Goal: Task Accomplishment & Management: Use online tool/utility

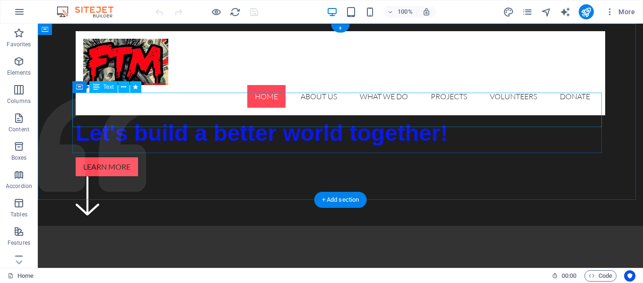
click at [298, 115] on div "Let's build a better world together!" at bounding box center [341, 132] width 530 height 35
click at [301, 115] on div "Let's build a better world together!" at bounding box center [341, 132] width 530 height 35
click at [237, 115] on div "Let's build a better world together!" at bounding box center [341, 132] width 530 height 35
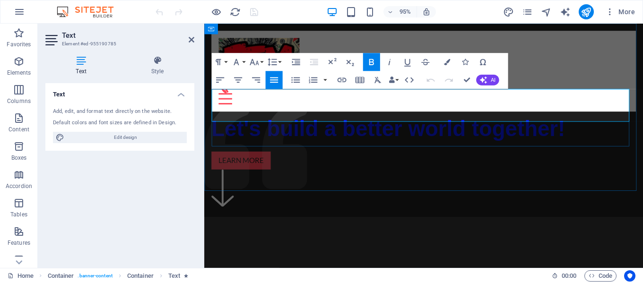
click at [313, 122] on span "Let's build a better world together!" at bounding box center [398, 134] width 372 height 25
drag, startPoint x: 305, startPoint y: 105, endPoint x: 258, endPoint y: 119, distance: 48.4
click at [258, 122] on span "Let's build a better world together!" at bounding box center [398, 134] width 372 height 25
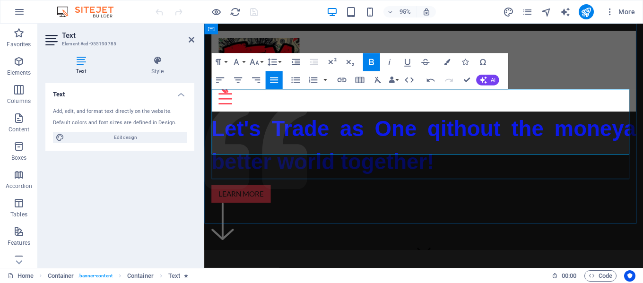
click at [401, 122] on span "Let's Trade as One qithout the money a better world together!" at bounding box center [435, 152] width 447 height 60
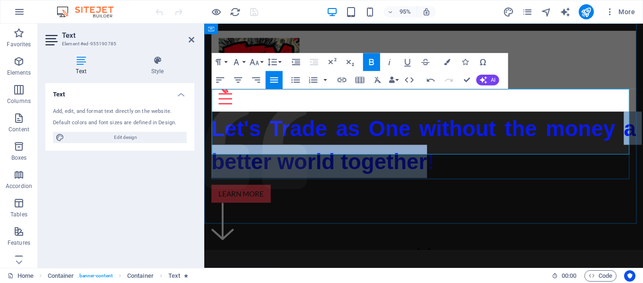
drag, startPoint x: 349, startPoint y: 138, endPoint x: 576, endPoint y: 116, distance: 228.1
click at [576, 122] on span "Let's Trade as One without the money a better world together!" at bounding box center [435, 152] width 447 height 60
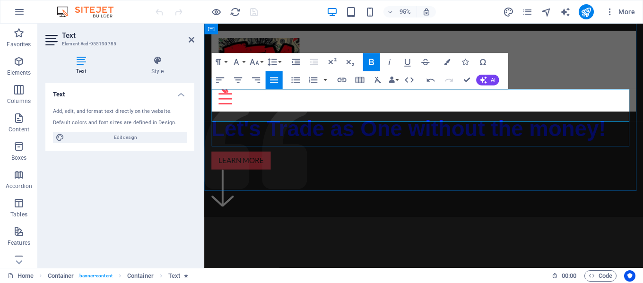
click at [579, 116] on p "Let's Trade as One without the money!" at bounding box center [435, 133] width 447 height 35
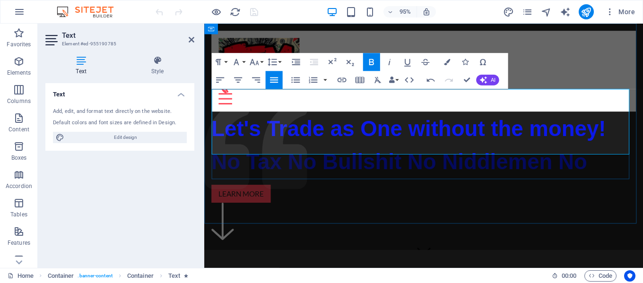
click at [414, 157] on span "No Tax No Bullshit No Niddlemen No" at bounding box center [410, 169] width 396 height 25
click at [542, 151] on p "No Tax No Bullshit No Middlemen No" at bounding box center [435, 168] width 447 height 35
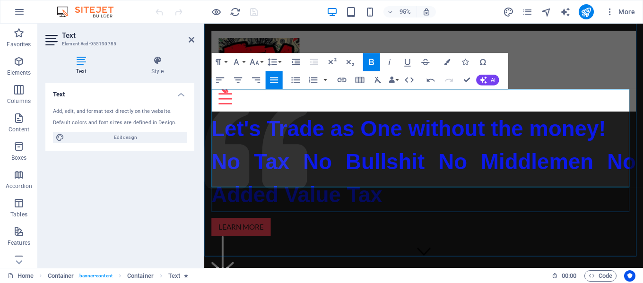
click at [277, 157] on span "No Tax No Bullshit No Middlemen No Added Value Tax" at bounding box center [435, 187] width 447 height 60
click at [245, 157] on span "No Tax No Bullshit No Middlemen No Added Value Tax" at bounding box center [435, 187] width 447 height 60
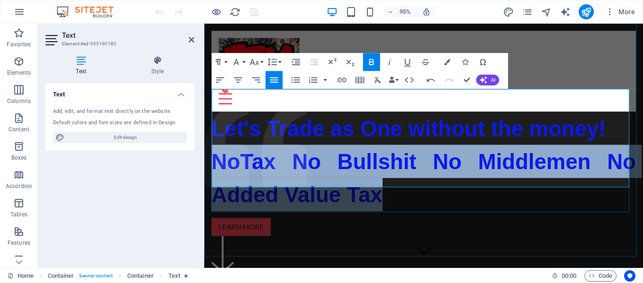
drag, startPoint x: 310, startPoint y: 178, endPoint x: 214, endPoint y: 135, distance: 104.6
click at [214, 151] on p "No Tax No Bullshit No Middlemen No Added Value Tax" at bounding box center [435, 186] width 447 height 70
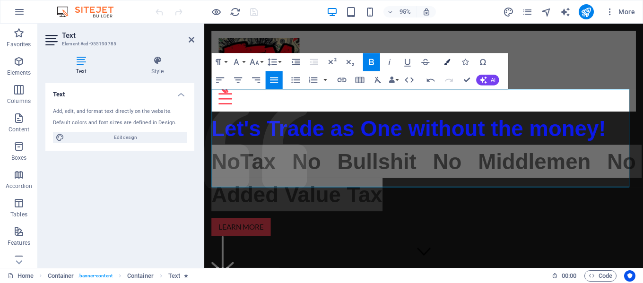
click at [445, 65] on button "Colors" at bounding box center [447, 62] width 17 height 18
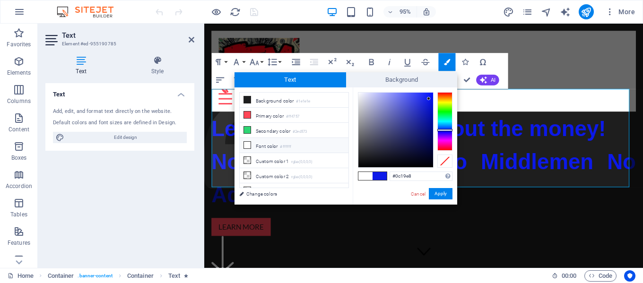
type input "#0ccfe8"
click at [445, 122] on div at bounding box center [445, 121] width 15 height 59
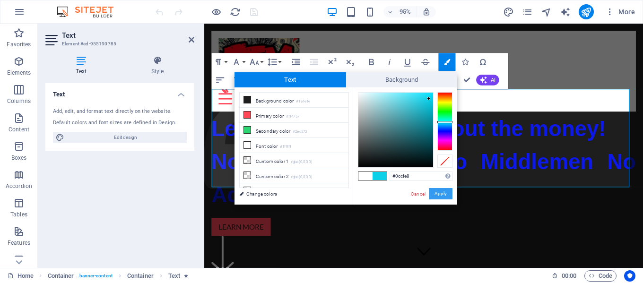
click at [441, 191] on button "Apply" at bounding box center [441, 193] width 24 height 11
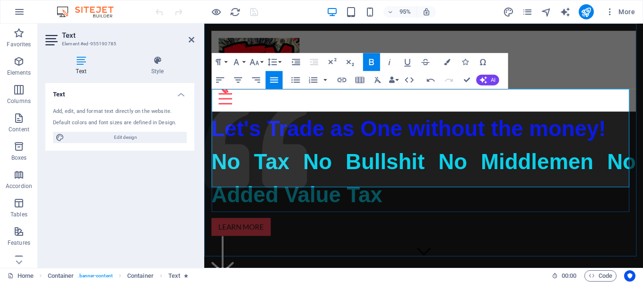
click at [458, 181] on p "No Tax No Bullshit No Middlemen No Added Value Tax" at bounding box center [435, 186] width 447 height 70
click at [189, 40] on icon at bounding box center [192, 40] width 6 height 8
